Goal: Information Seeking & Learning: Check status

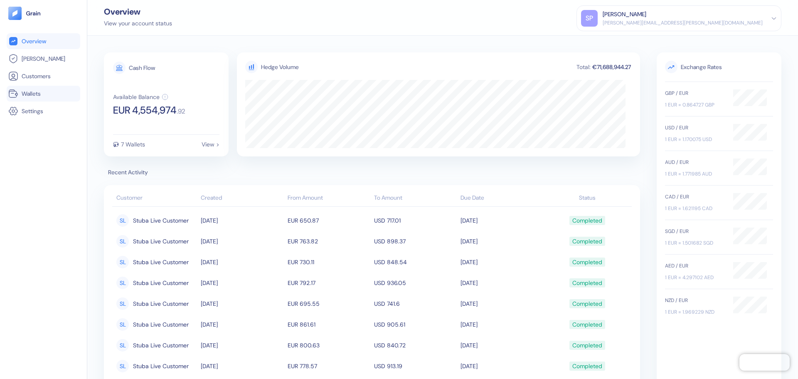
click at [47, 97] on link "Wallets" at bounding box center [43, 94] width 70 height 10
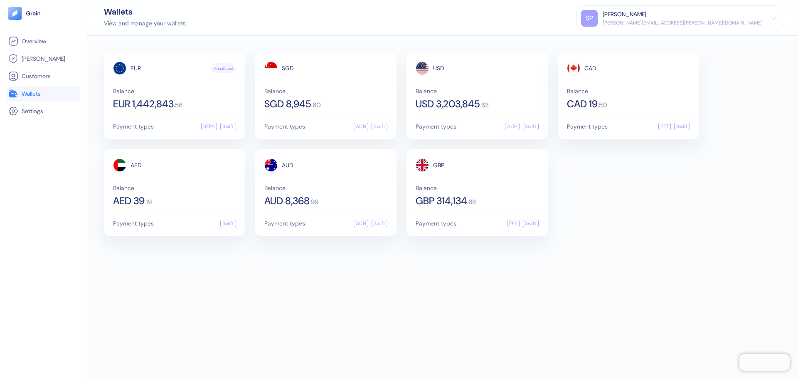
click at [360, 272] on div "EUR Functional Balance EUR 1,442,843 . 56 Payment types SEPA Swift SGD Balance …" at bounding box center [442, 207] width 711 height 343
click at [476, 109] on span "USD 3,203,845" at bounding box center [448, 104] width 64 height 10
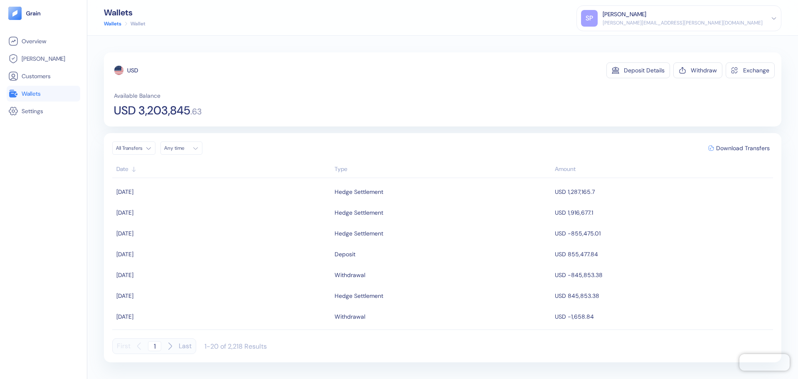
click at [151, 107] on span "USD 3,203,845" at bounding box center [152, 111] width 77 height 12
click at [228, 98] on div "Available Balance USD 3,203,845 . 63" at bounding box center [444, 103] width 661 height 25
click at [36, 89] on span "Wallets" at bounding box center [31, 93] width 19 height 8
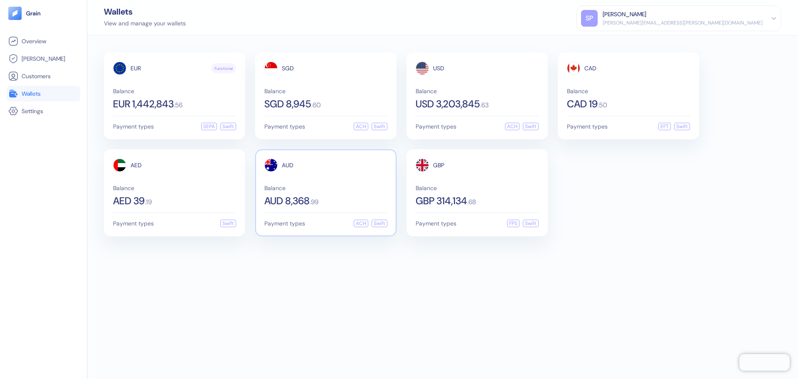
click at [294, 176] on div "AUD Balance AUD 8,368 . 99" at bounding box center [325, 181] width 123 height 47
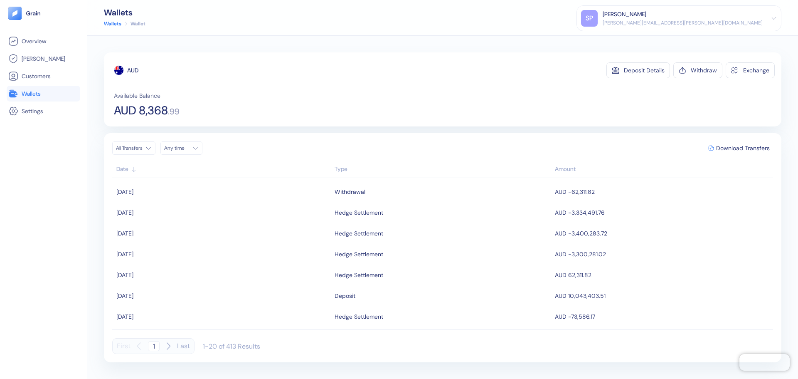
click at [7, 95] on li "Wallets" at bounding box center [44, 94] width 74 height 16
click at [15, 92] on icon at bounding box center [12, 93] width 7 height 7
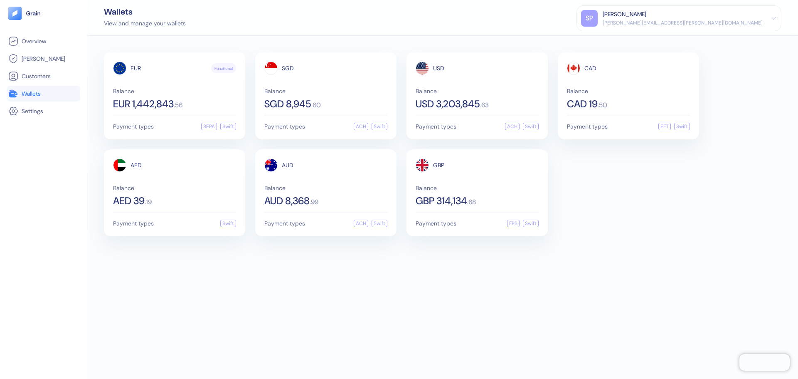
click at [206, 31] on div "Wallets View and manage your wallets [PERSON_NAME] Patil [EMAIL_ADDRESS][PERSON…" at bounding box center [442, 18] width 711 height 36
click at [163, 23] on div "View and manage your wallets" at bounding box center [145, 23] width 82 height 9
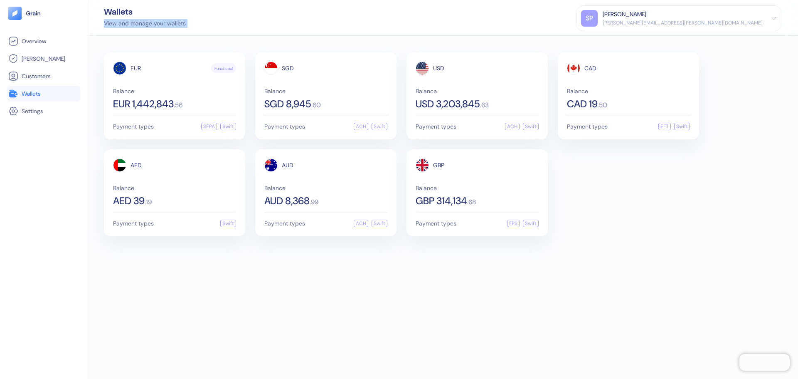
click at [163, 23] on div "View and manage your wallets" at bounding box center [145, 23] width 82 height 9
click at [193, 22] on div "Wallets View and manage your wallets [PERSON_NAME] Patil [EMAIL_ADDRESS][PERSON…" at bounding box center [442, 18] width 711 height 36
click at [161, 30] on div "Wallets View and manage your wallets [PERSON_NAME] Patil [EMAIL_ADDRESS][PERSON…" at bounding box center [442, 18] width 711 height 36
click at [191, 26] on div "Wallets View and manage your wallets [PERSON_NAME] Patil [EMAIL_ADDRESS][PERSON…" at bounding box center [442, 18] width 711 height 36
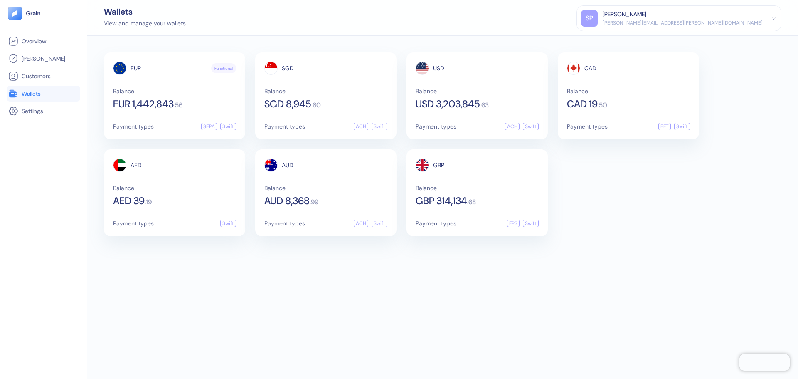
click at [175, 27] on div "View and manage your wallets" at bounding box center [145, 23] width 82 height 9
click at [174, 22] on div "View and manage your wallets" at bounding box center [145, 23] width 82 height 9
click at [227, 24] on div "Wallets View and manage your wallets [PERSON_NAME] Patil [EMAIL_ADDRESS][PERSON…" at bounding box center [442, 18] width 711 height 36
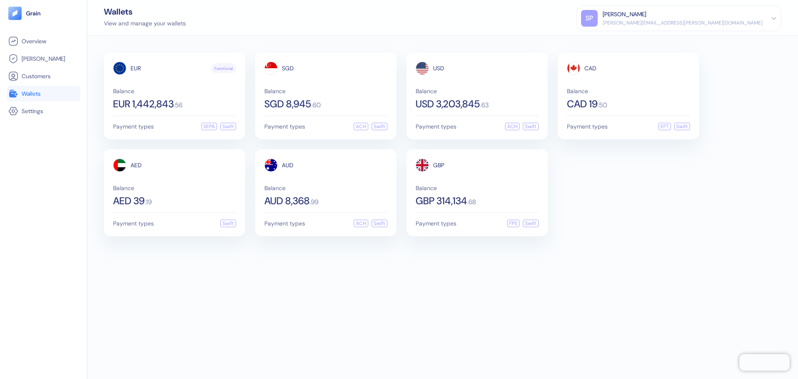
click at [389, 292] on div "EUR Functional Balance EUR 1,442,843 . 56 Payment types SEPA Swift SGD Balance …" at bounding box center [442, 207] width 711 height 343
click at [174, 107] on span "EUR 1,442,843" at bounding box center [143, 104] width 61 height 10
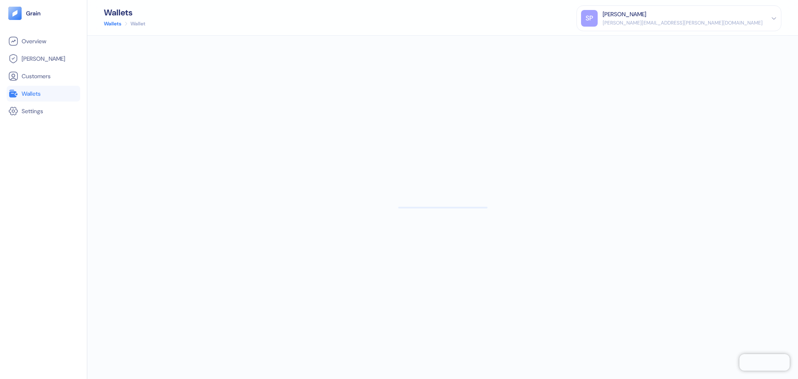
click at [38, 92] on span "Wallets" at bounding box center [31, 93] width 19 height 8
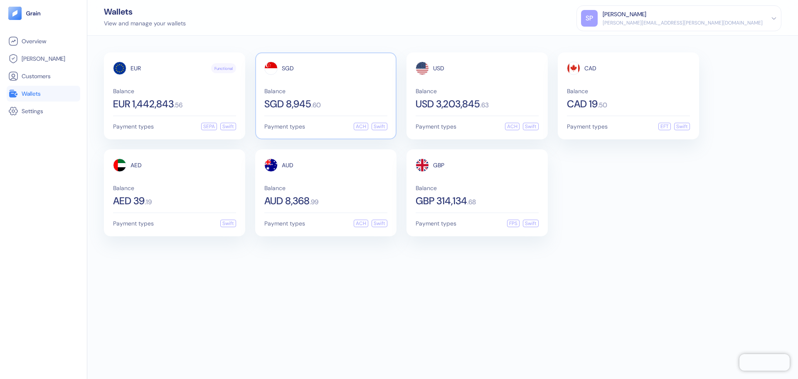
click at [331, 77] on div "SGD Balance SGD 8,945 . 60" at bounding box center [325, 85] width 123 height 47
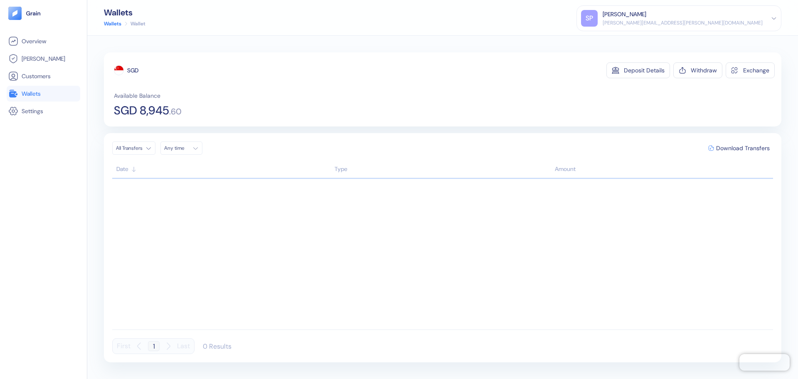
click at [37, 95] on span "Wallets" at bounding box center [31, 93] width 19 height 8
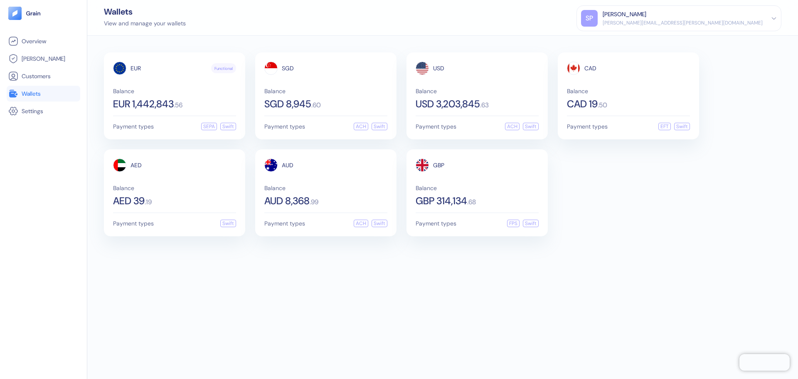
click at [321, 27] on div "Wallets View and manage your wallets [PERSON_NAME] Patil [EMAIL_ADDRESS][PERSON…" at bounding box center [442, 18] width 711 height 36
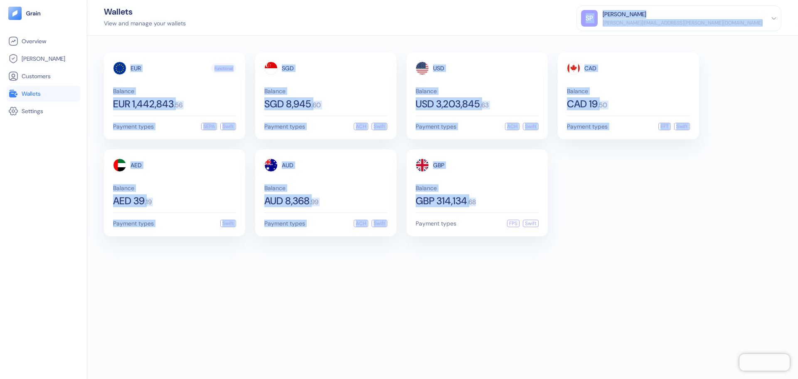
drag, startPoint x: 248, startPoint y: 18, endPoint x: 602, endPoint y: 207, distance: 401.8
click at [602, 207] on div "Wallets View and manage your wallets [PERSON_NAME] Patil [EMAIL_ADDRESS][PERSON…" at bounding box center [442, 189] width 711 height 379
click at [655, 230] on div "EUR Functional Balance EUR 1,442,843 . 56 Payment types SEPA Swift SGD Balance …" at bounding box center [443, 144] width 678 height 184
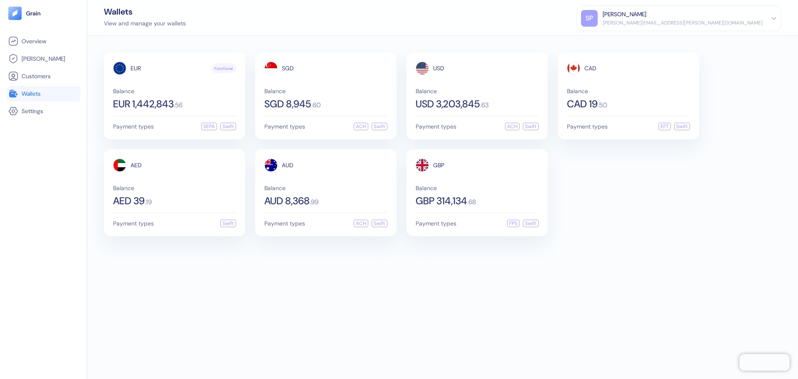
drag, startPoint x: 534, startPoint y: 268, endPoint x: 634, endPoint y: 324, distance: 115.2
click at [534, 268] on div "EUR Functional Balance EUR 1,442,843 . 56 Payment types SEPA Swift SGD Balance …" at bounding box center [442, 207] width 711 height 343
drag, startPoint x: 535, startPoint y: 304, endPoint x: 791, endPoint y: 372, distance: 264.9
click at [535, 304] on div "EUR Functional Balance EUR 1,442,843 . 56 Payment types SEPA Swift SGD Balance …" at bounding box center [442, 207] width 711 height 343
click at [474, 27] on div "Wallets View and manage your wallets [PERSON_NAME] Patil [EMAIL_ADDRESS][PERSON…" at bounding box center [442, 18] width 711 height 36
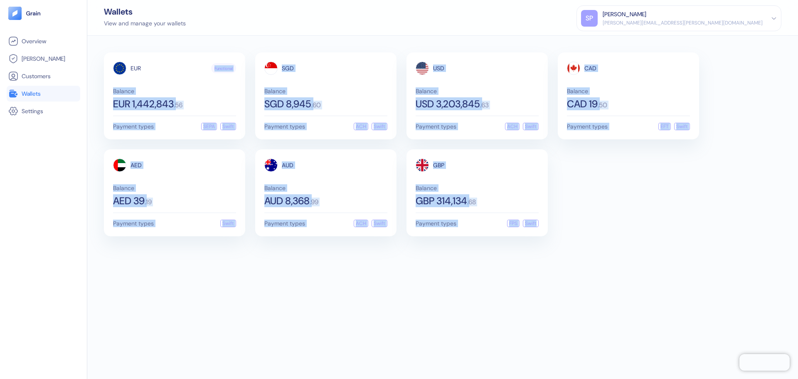
drag, startPoint x: 629, startPoint y: 259, endPoint x: 206, endPoint y: 39, distance: 476.6
click at [195, 45] on div "EUR Functional Balance EUR 1,442,843 . 56 Payment types SEPA Swift SGD Balance …" at bounding box center [442, 207] width 711 height 343
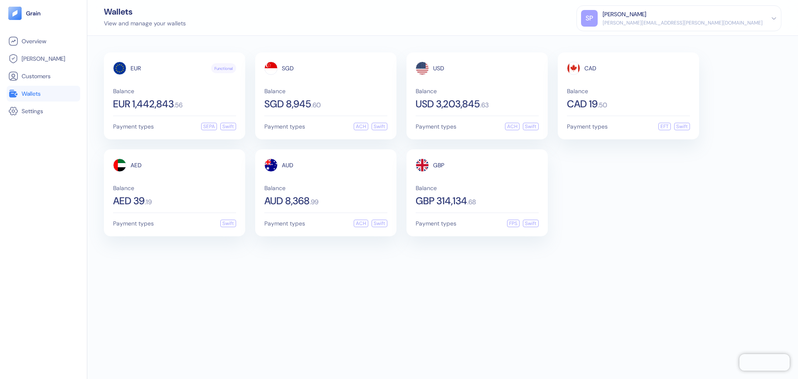
click at [263, 27] on div "Wallets View and manage your wallets [PERSON_NAME] Patil [EMAIL_ADDRESS][PERSON…" at bounding box center [442, 18] width 711 height 36
click at [447, 318] on div "EUR Functional Balance EUR 1,442,843 . 56 Payment types SEPA Swift SGD Balance …" at bounding box center [442, 207] width 711 height 343
click at [160, 21] on div "View and manage your wallets" at bounding box center [145, 23] width 82 height 9
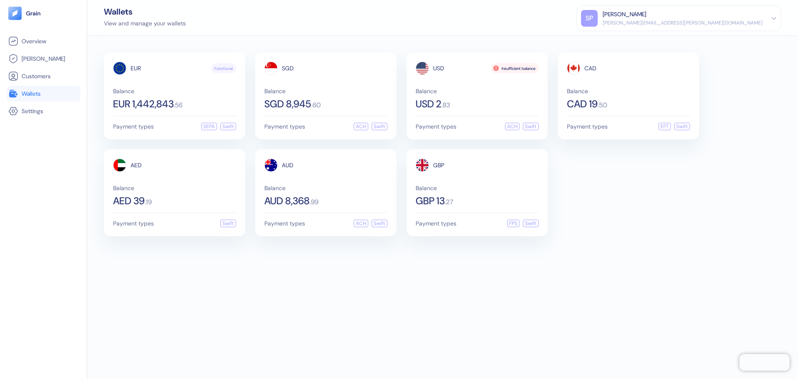
click at [472, 257] on div "EUR Functional Balance EUR 1,442,843 . 56 Payment types SEPA Swift SGD Balance …" at bounding box center [442, 207] width 711 height 343
click at [502, 258] on div "EUR Functional Balance EUR 1,442,843 . 56 Payment types SEPA Swift SGD Balance …" at bounding box center [442, 207] width 711 height 343
